Goal: Task Accomplishment & Management: Use online tool/utility

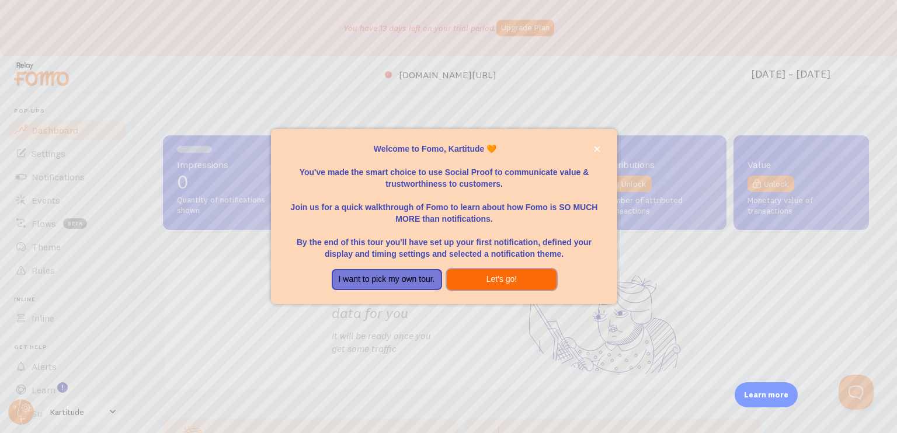
click at [481, 279] on button "Let's go!" at bounding box center [502, 279] width 110 height 21
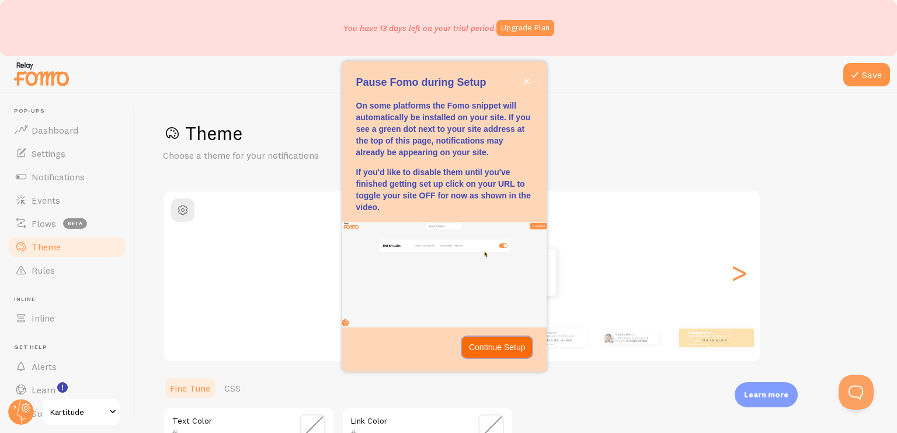
click at [490, 352] on p "Continue Setup" at bounding box center [497, 348] width 57 height 12
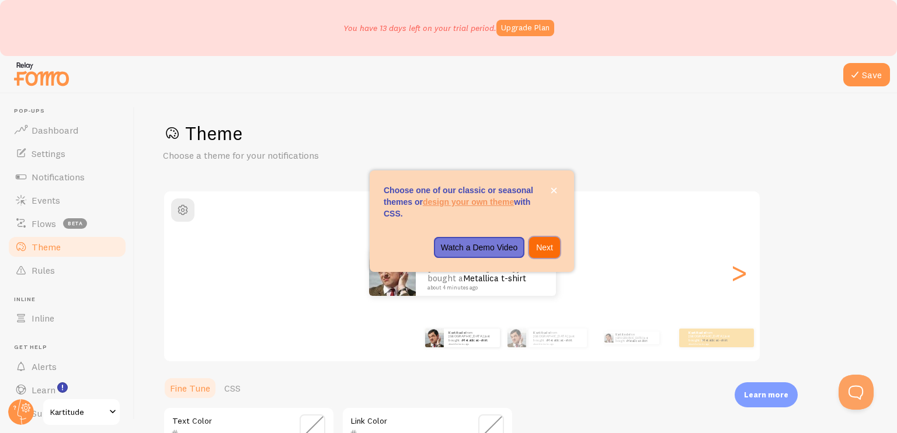
click at [545, 247] on p "Next" at bounding box center [544, 248] width 17 height 12
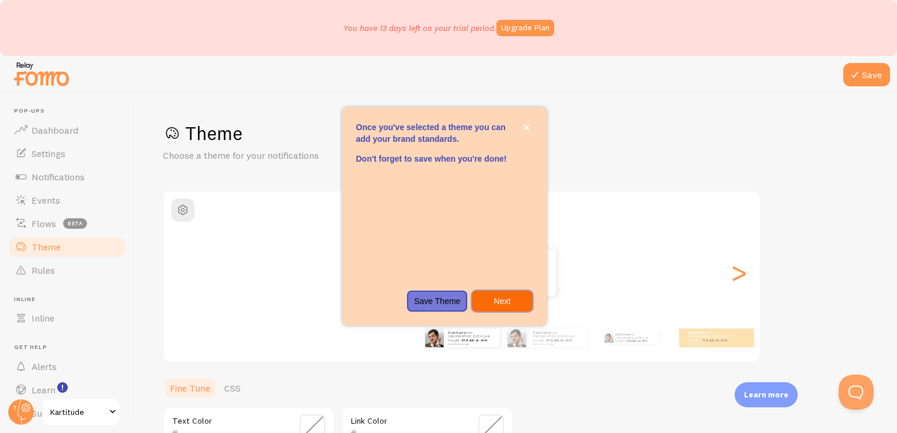
click at [503, 298] on p "Next" at bounding box center [502, 302] width 46 height 12
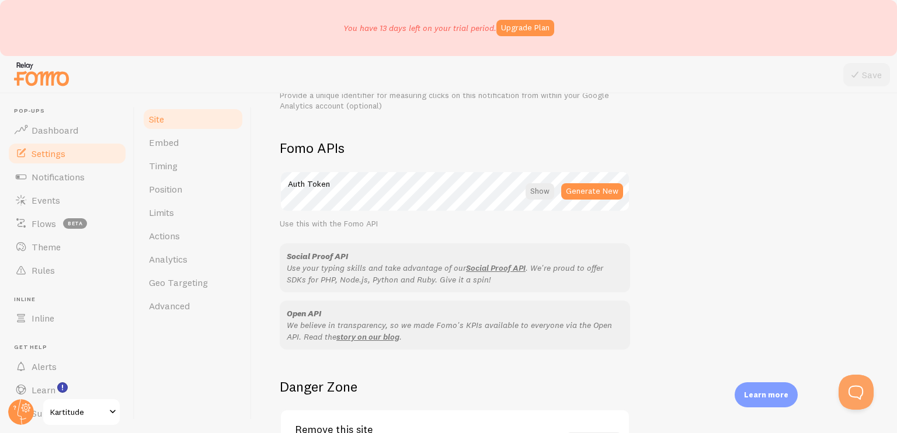
scroll to position [633, 0]
click at [547, 187] on div at bounding box center [540, 189] width 29 height 16
click at [547, 187] on div at bounding box center [542, 189] width 26 height 16
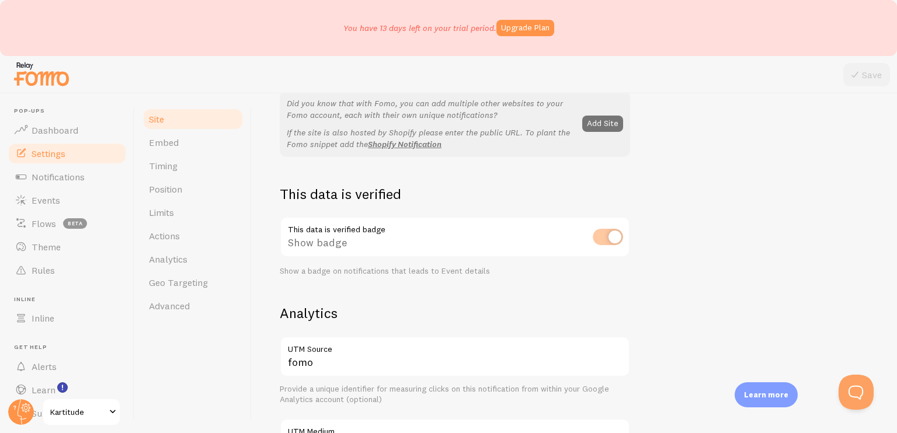
scroll to position [246, 0]
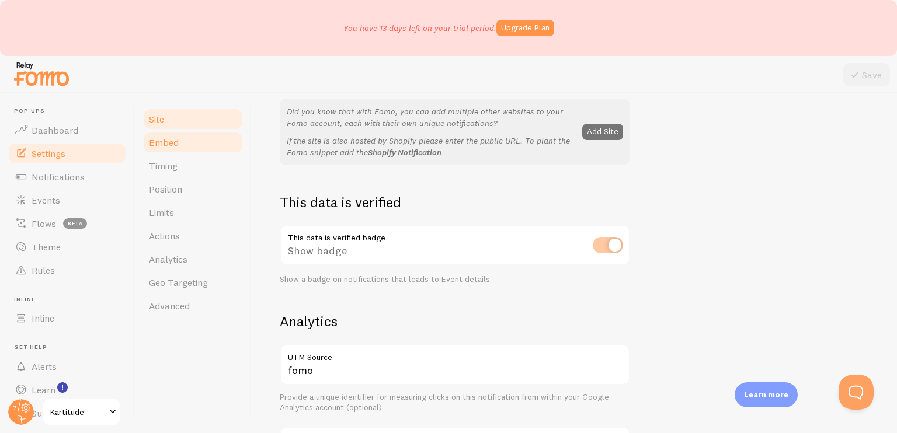
click at [178, 151] on link "Embed" at bounding box center [193, 142] width 102 height 23
